Goal: Obtain resource: Obtain resource

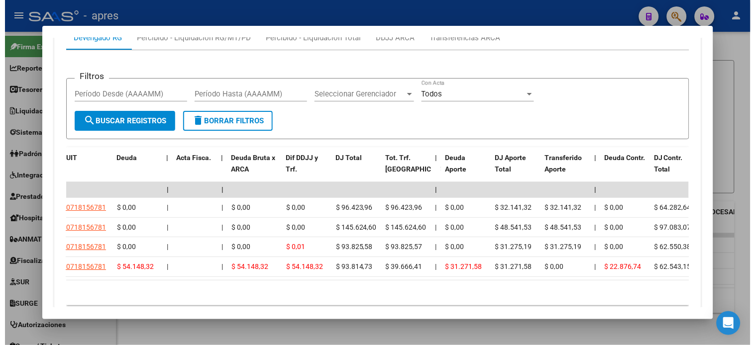
scroll to position [0, 42]
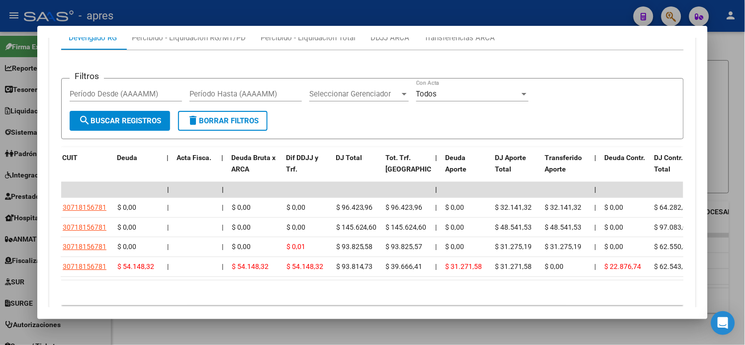
click at [226, 302] on div "10 total 1" at bounding box center [372, 293] width 623 height 25
click at [225, 302] on div "10 total 1" at bounding box center [372, 293] width 623 height 25
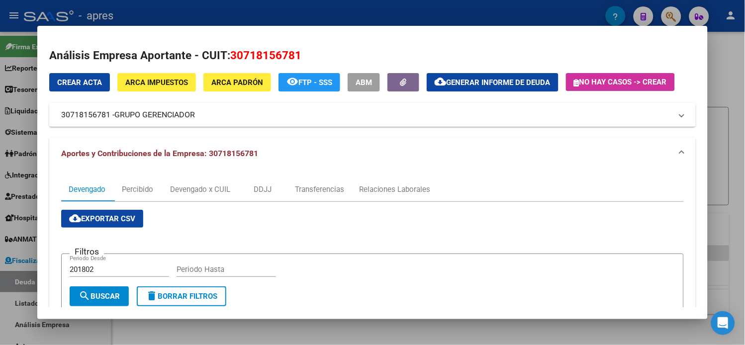
scroll to position [118, 0]
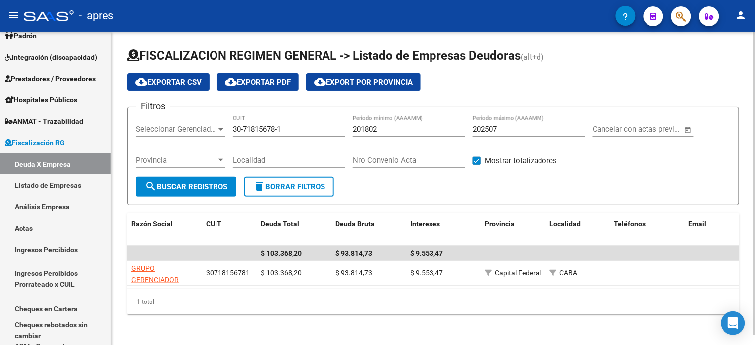
click at [261, 125] on input "30-71815678-1" at bounding box center [289, 129] width 112 height 9
paste input "62321095-9"
type input "30-62321095-9"
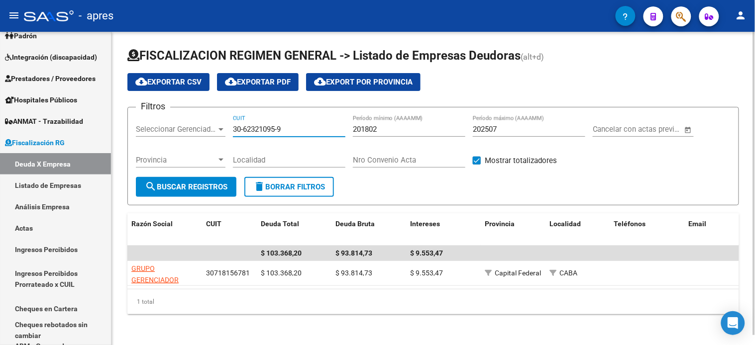
click at [198, 179] on button "search Buscar Registros" at bounding box center [186, 187] width 101 height 20
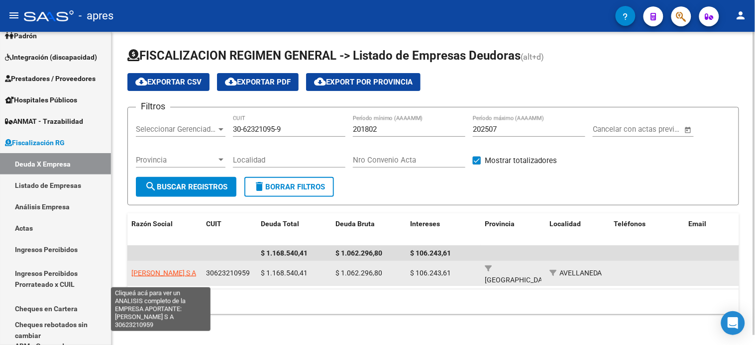
click at [156, 269] on span "[PERSON_NAME] S A" at bounding box center [163, 273] width 65 height 8
type textarea "30623210959"
click at [180, 269] on span "[PERSON_NAME] S A" at bounding box center [163, 273] width 65 height 8
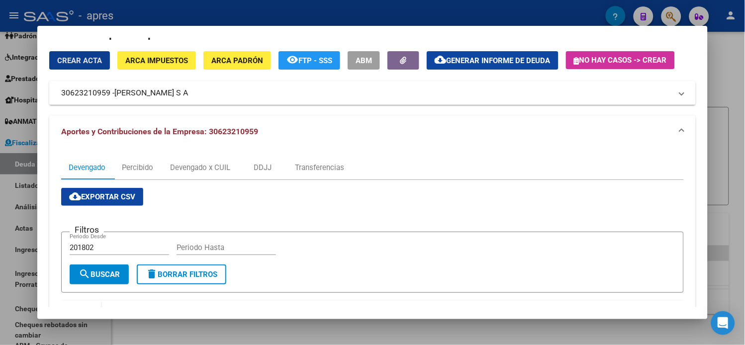
scroll to position [0, 0]
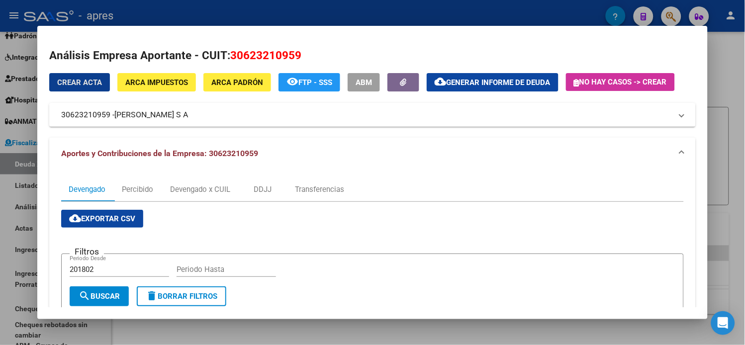
click at [456, 74] on button "cloud_download Generar informe de deuda" at bounding box center [493, 82] width 132 height 18
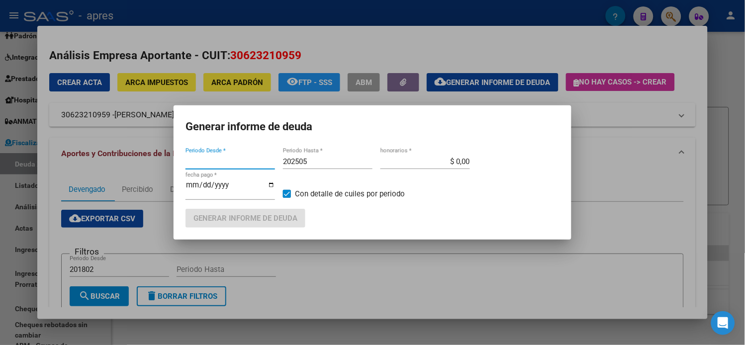
type input "201802"
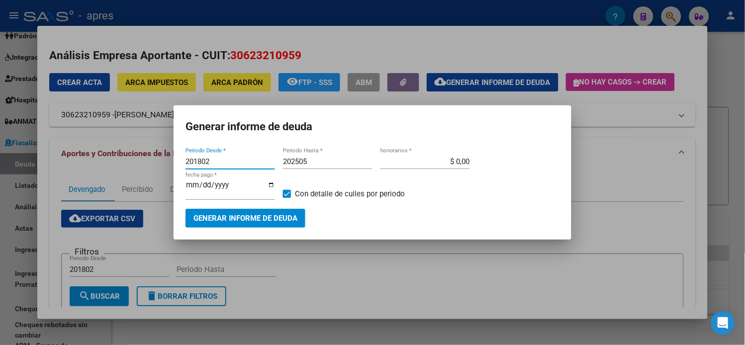
click at [319, 166] on input "202505" at bounding box center [328, 161] width 90 height 9
type input "202507"
click at [291, 217] on span "Generar informe de deuda" at bounding box center [246, 218] width 104 height 9
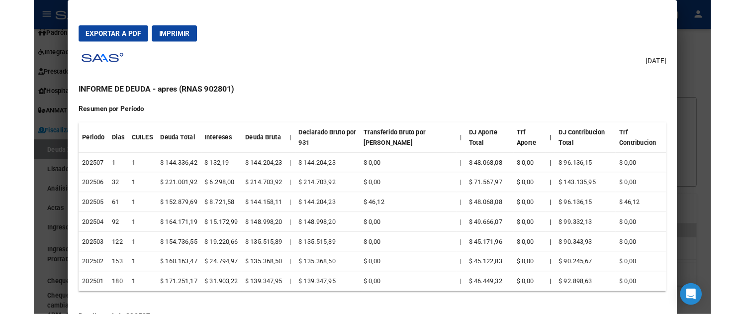
scroll to position [110, 0]
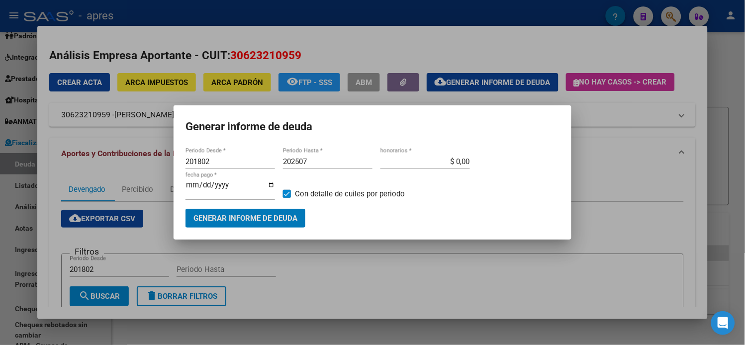
click at [302, 211] on button "Generar informe de deuda" at bounding box center [246, 218] width 120 height 18
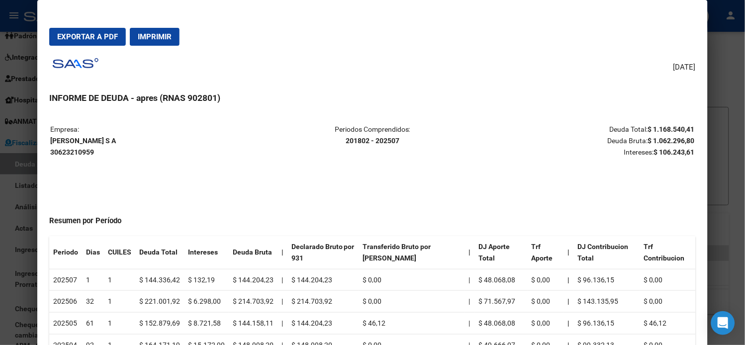
click at [100, 45] on button "Exportar a PDF" at bounding box center [87, 37] width 77 height 18
